Goal: Task Accomplishment & Management: Complete application form

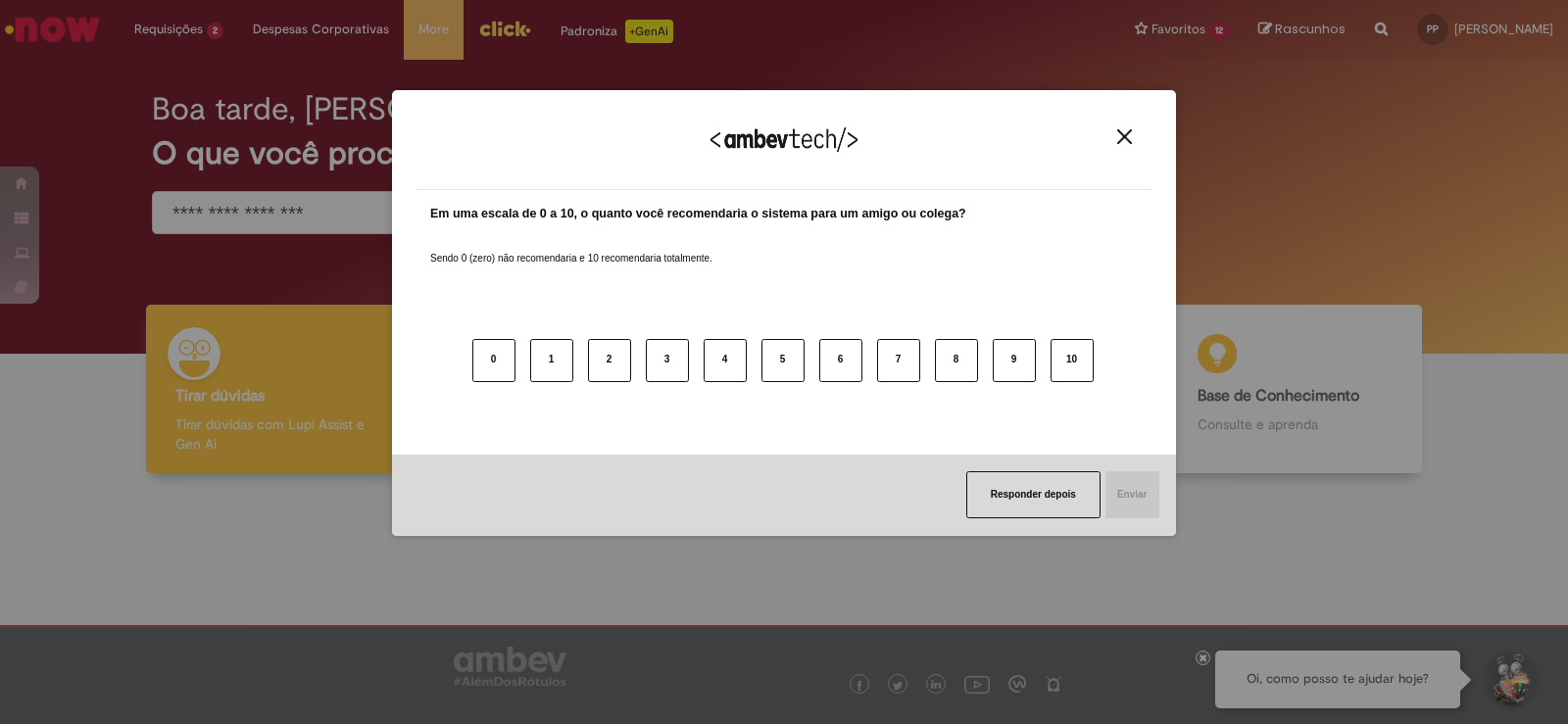
click at [1126, 139] on img "Close" at bounding box center [1124, 136] width 15 height 15
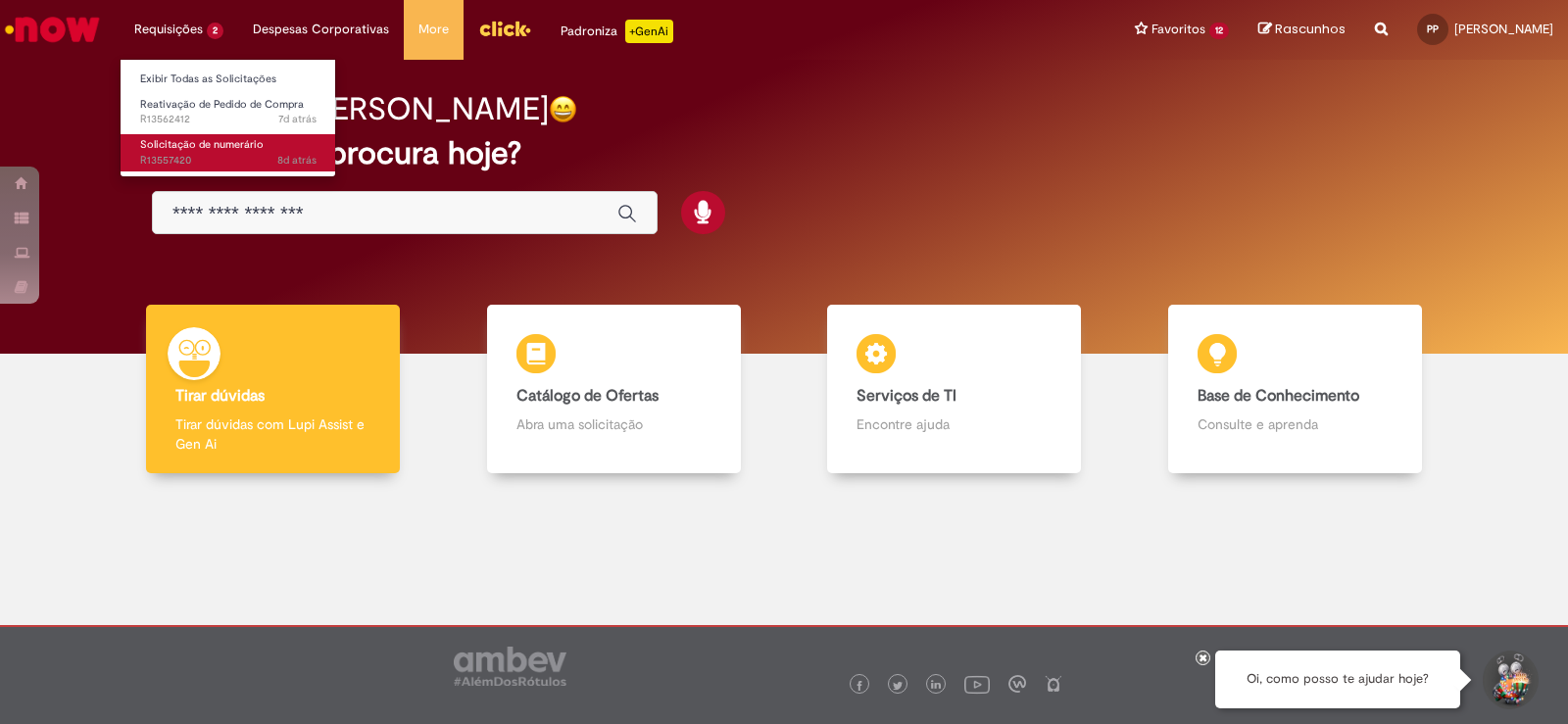
click at [196, 150] on span "Solicitação de numerário" at bounding box center [201, 144] width 123 height 15
